Goal: Task Accomplishment & Management: Manage account settings

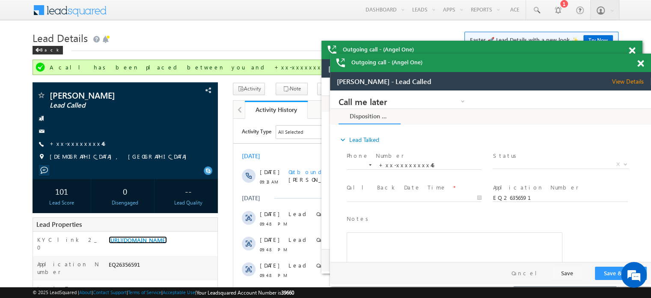
scroll to position [4540, 0]
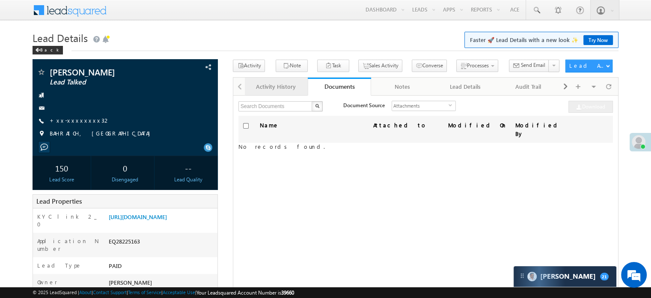
click at [261, 89] on div "Activity History" at bounding box center [276, 86] width 48 height 10
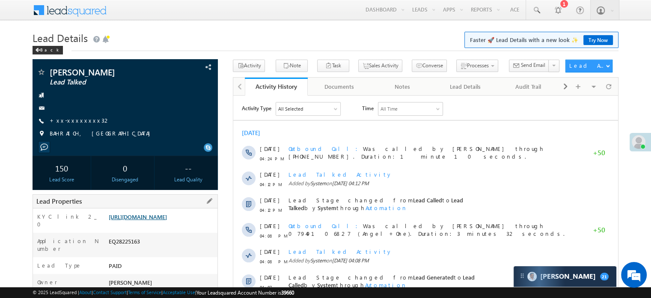
click at [146, 220] on link "https://angelbroking1-pk3em7sa.customui-test.leadsquared.com?leadId=5f7698da-ef…" at bounding box center [138, 216] width 58 height 7
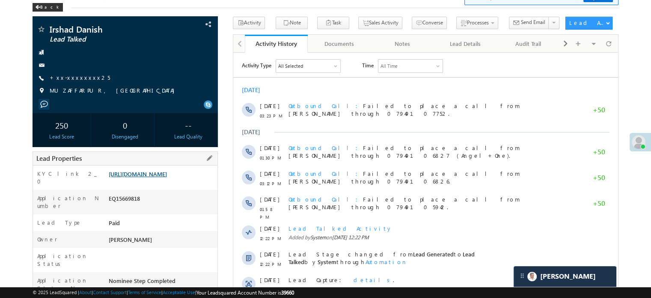
drag, startPoint x: 108, startPoint y: 172, endPoint x: 155, endPoint y: 188, distance: 49.8
click at [97, 167] on div "KYC link 2_0 https://angelbroking1-pk3em7sa.customui-test.leadsquared.com?leadI…" at bounding box center [125, 177] width 185 height 24
drag, startPoint x: 107, startPoint y: 173, endPoint x: 209, endPoint y: 194, distance: 104.8
click at [209, 182] on div "https://angelbroking1-pk3em7sa.customui-test.leadsquared.com?leadId=65ca06fe-83…" at bounding box center [162, 176] width 111 height 12
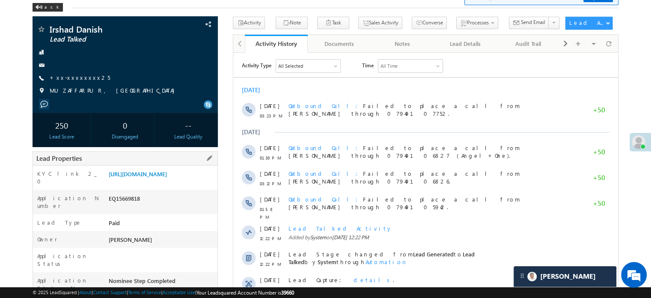
copy link "https://angelbroking1-pk3em7sa.customui-test.leadsquared.com?leadId=65ca06fe-83…"
click at [123, 81] on div "+xx-xxxxxxxx25" at bounding box center [125, 78] width 177 height 9
